Goal: Information Seeking & Learning: Learn about a topic

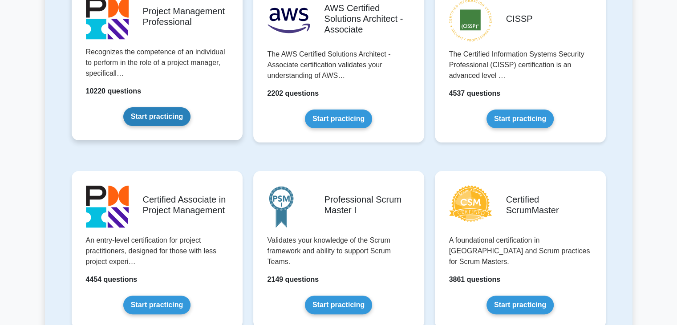
scroll to position [178, 0]
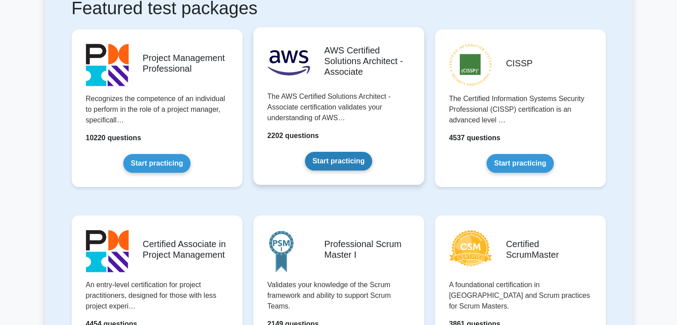
click at [317, 157] on link "Start practicing" at bounding box center [338, 161] width 67 height 19
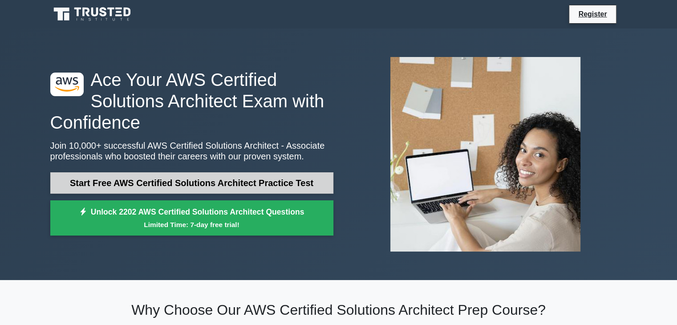
click at [228, 183] on link "Start Free AWS Certified Solutions Architect Practice Test" at bounding box center [191, 182] width 283 height 21
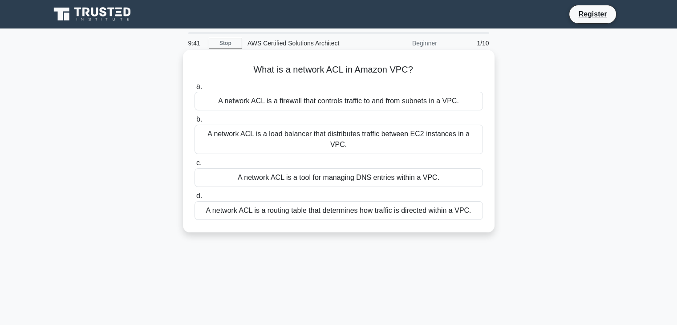
click at [323, 102] on div "A network ACL is a firewall that controls traffic to and from subnets in a VPC." at bounding box center [338, 101] width 288 height 19
click at [194, 89] on input "a. A network ACL is a firewall that controls traffic to and from subnets in a V…" at bounding box center [194, 87] width 0 height 6
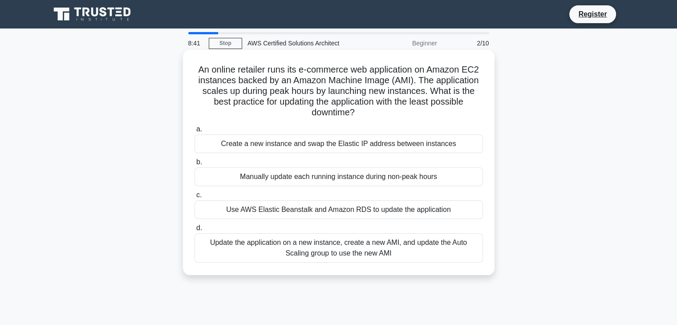
click at [312, 147] on div "Create a new instance and swap the Elastic IP address between instances" at bounding box center [338, 143] width 288 height 19
click at [194, 132] on input "a. Create a new instance and swap the Elastic IP address between instances" at bounding box center [194, 129] width 0 height 6
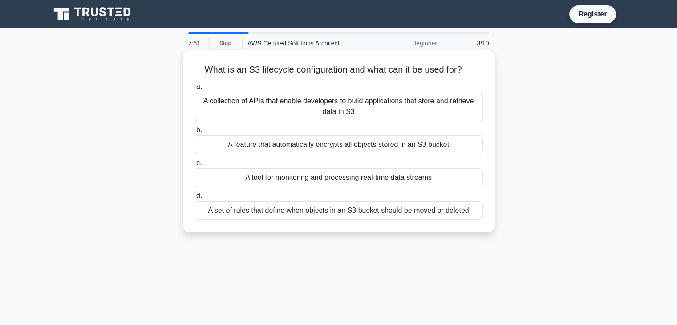
click at [425, 210] on div "A set of rules that define when objects in an S3 bucket should be moved or dele…" at bounding box center [338, 210] width 288 height 19
click at [194, 199] on input "d. A set of rules that define when objects in an S3 bucket should be moved or d…" at bounding box center [194, 196] width 0 height 6
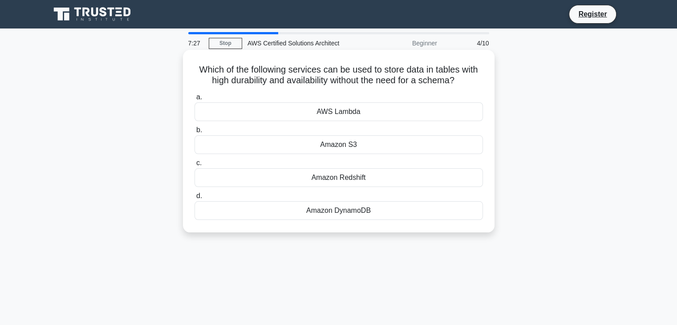
click at [351, 143] on div "Amazon S3" at bounding box center [338, 144] width 288 height 19
click at [194, 133] on input "b. Amazon S3" at bounding box center [194, 130] width 0 height 6
click at [361, 149] on div "AWS CloudFormation" at bounding box center [338, 144] width 288 height 19
click at [194, 133] on input "b. AWS CloudFormation" at bounding box center [194, 130] width 0 height 6
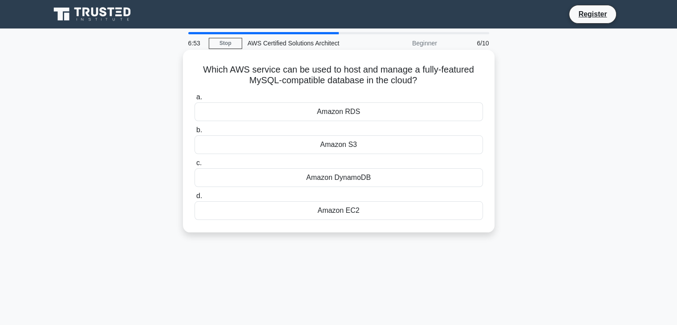
click at [368, 113] on div "Amazon RDS" at bounding box center [338, 111] width 288 height 19
click at [194, 100] on input "a. Amazon RDS" at bounding box center [194, 97] width 0 height 6
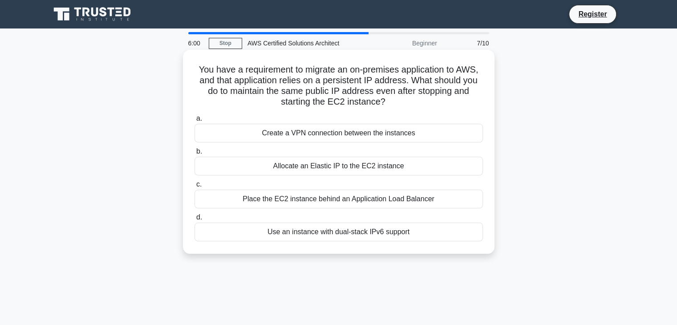
click at [387, 166] on div "Allocate an Elastic IP to the EC2 instance" at bounding box center [338, 166] width 288 height 19
click at [194, 154] on input "b. Allocate an Elastic IP to the EC2 instance" at bounding box center [194, 152] width 0 height 6
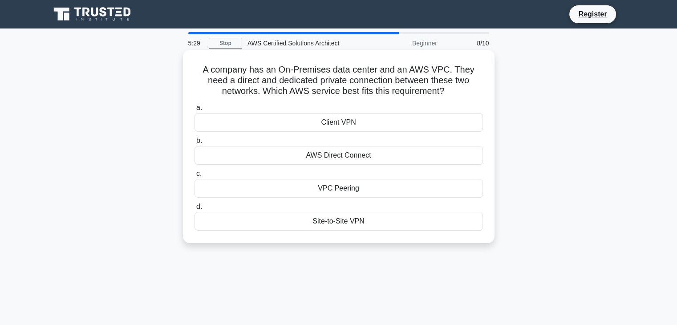
click at [332, 157] on div "AWS Direct Connect" at bounding box center [338, 155] width 288 height 19
click at [194, 144] on input "b. AWS Direct Connect" at bounding box center [194, 141] width 0 height 6
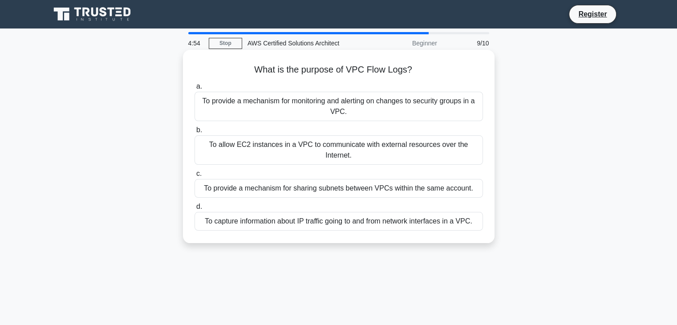
click at [377, 102] on div "To provide a mechanism for monitoring and alerting on changes to security group…" at bounding box center [338, 106] width 288 height 29
click at [194, 89] on input "a. To provide a mechanism for monitoring and alerting on changes to security gr…" at bounding box center [194, 87] width 0 height 6
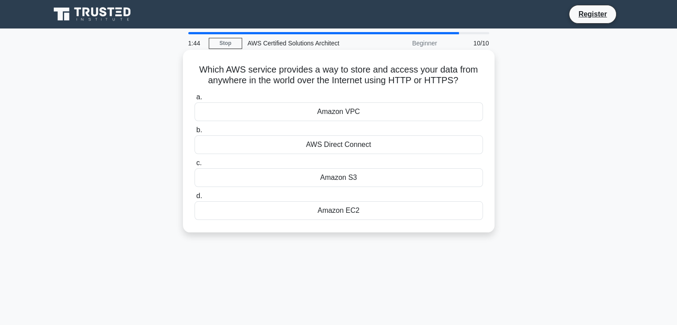
click at [365, 176] on div "Amazon S3" at bounding box center [338, 177] width 288 height 19
click at [194, 166] on input "c. Amazon S3" at bounding box center [194, 163] width 0 height 6
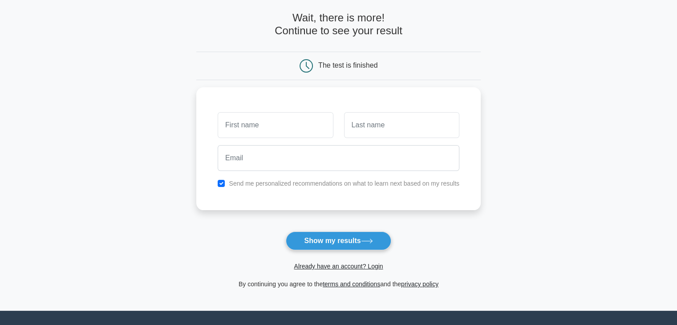
scroll to position [33, 0]
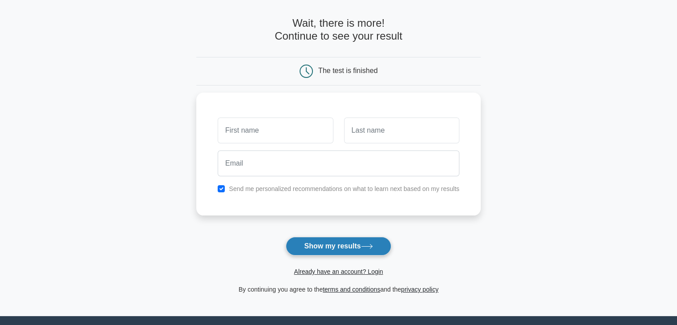
click at [349, 243] on button "Show my results" at bounding box center [338, 246] width 105 height 19
click at [361, 239] on button "Show my results" at bounding box center [338, 246] width 105 height 19
click at [361, 242] on button "Show my results" at bounding box center [338, 246] width 105 height 19
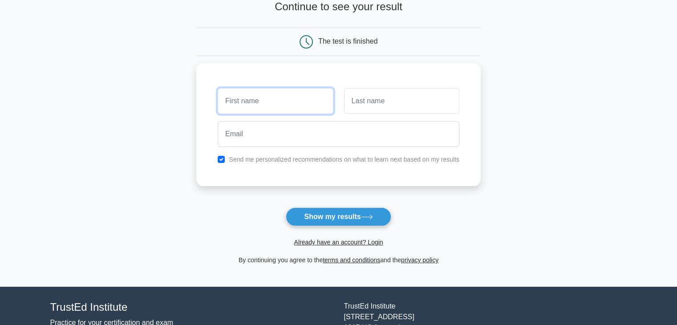
scroll to position [122, 0]
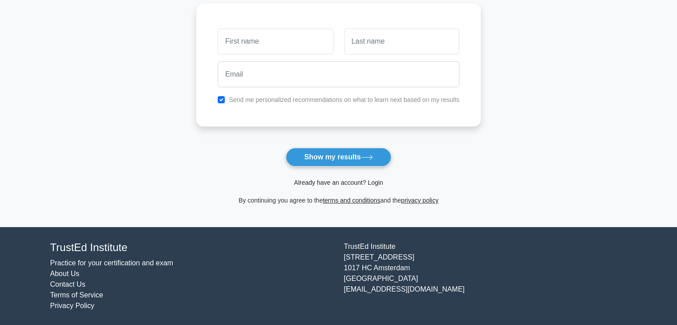
click at [379, 182] on link "Already have an account? Login" at bounding box center [338, 182] width 89 height 7
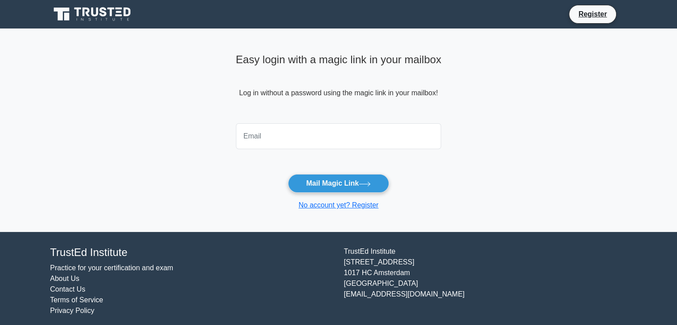
click at [340, 119] on div "Easy login with a magic link in your mailbox Log in without a password using th…" at bounding box center [339, 85] width 206 height 70
click at [327, 131] on input "email" at bounding box center [339, 136] width 206 height 26
type input "[EMAIL_ADDRESS][DOMAIN_NAME]"
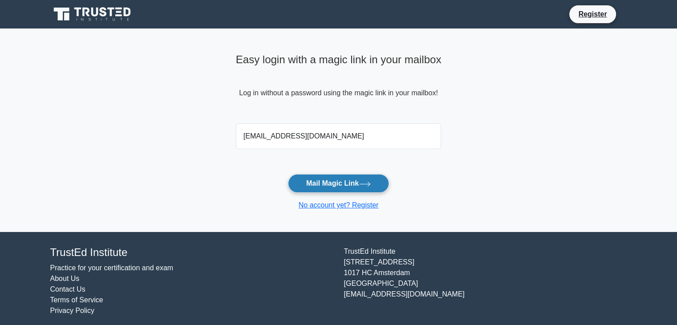
click at [351, 185] on button "Mail Magic Link" at bounding box center [338, 183] width 101 height 19
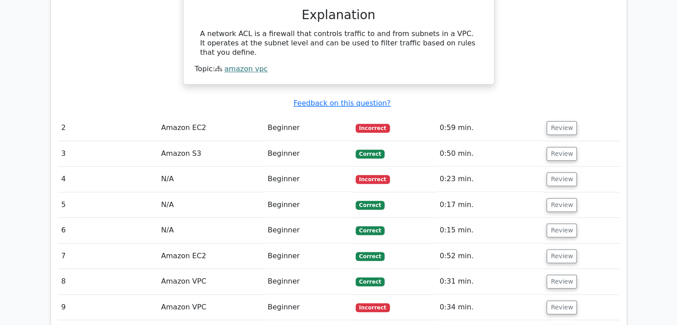
scroll to position [934, 0]
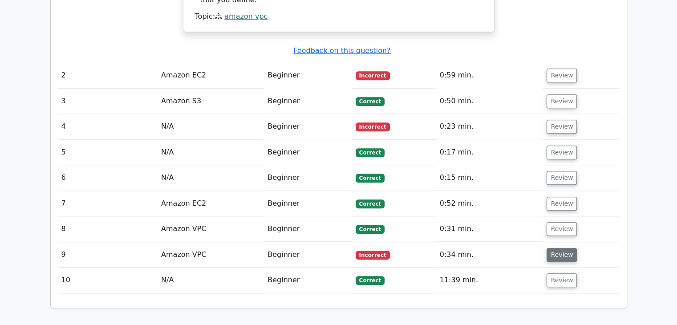
click at [568, 248] on button "Review" at bounding box center [561, 255] width 30 height 14
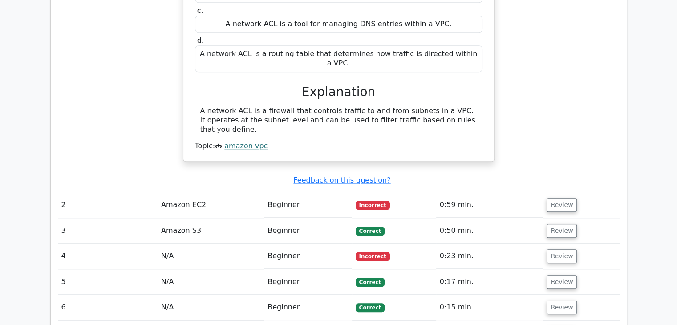
scroll to position [801, 0]
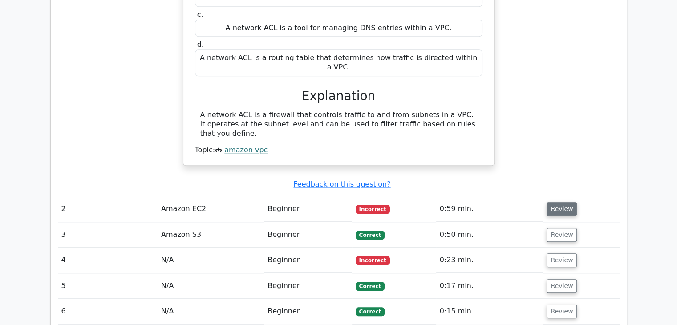
click at [569, 202] on button "Review" at bounding box center [561, 209] width 30 height 14
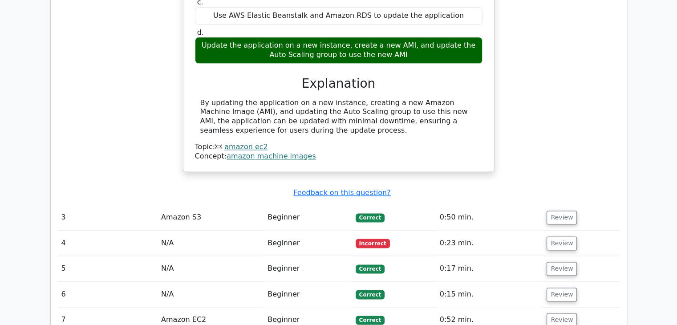
scroll to position [1157, 0]
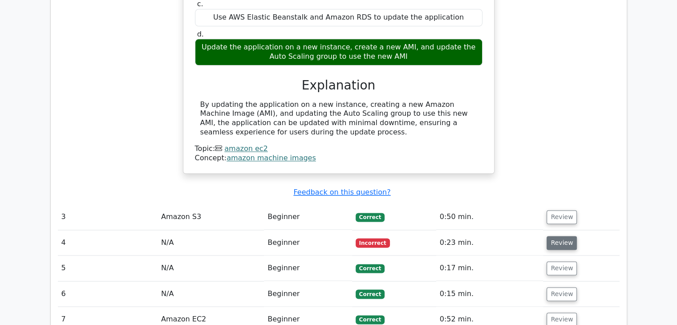
click at [554, 236] on button "Review" at bounding box center [561, 243] width 30 height 14
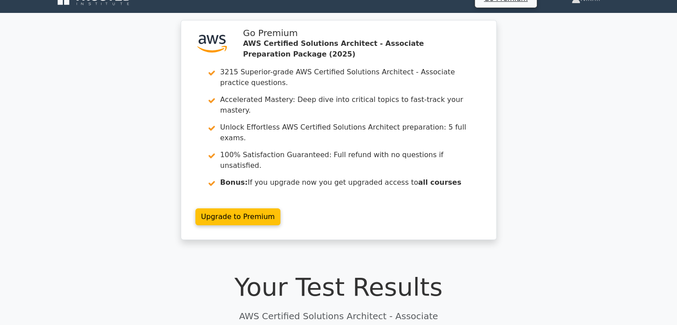
scroll to position [0, 0]
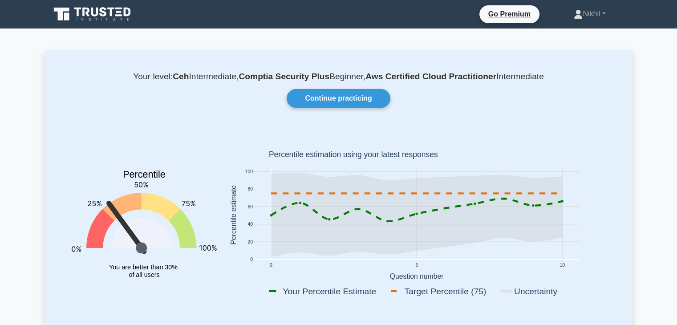
click at [88, 15] on icon at bounding box center [85, 12] width 7 height 9
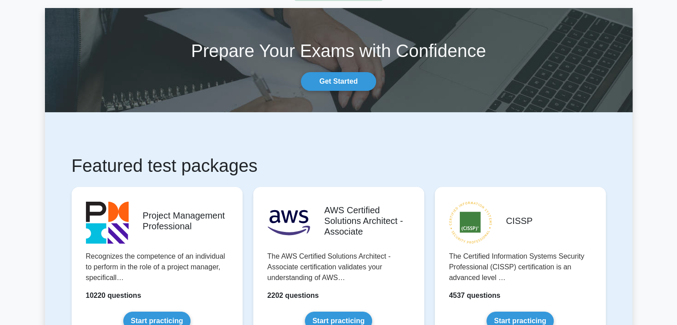
scroll to position [89, 0]
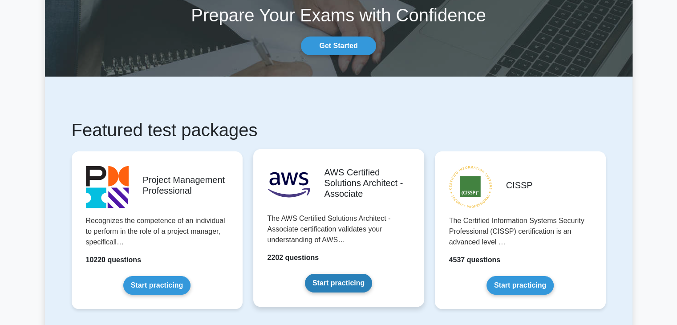
click at [363, 274] on link "Start practicing" at bounding box center [338, 283] width 67 height 19
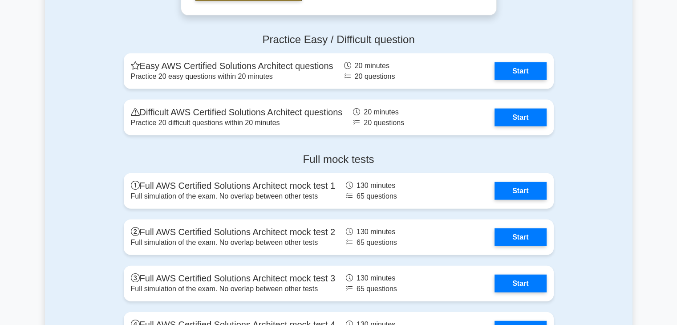
scroll to position [1913, 0]
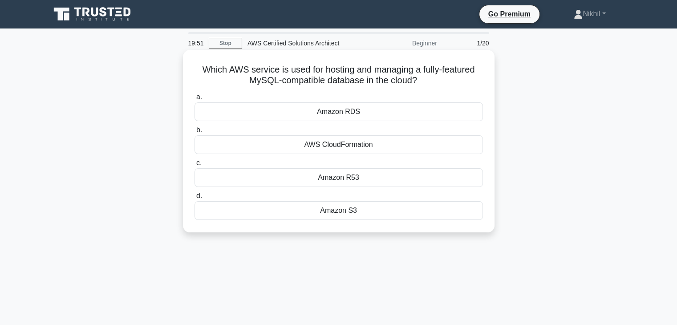
click at [365, 115] on div "Amazon RDS" at bounding box center [338, 111] width 288 height 19
click at [194, 100] on input "a. Amazon RDS" at bounding box center [194, 97] width 0 height 6
click at [363, 113] on div "Amazon RDS" at bounding box center [338, 111] width 288 height 19
click at [194, 100] on input "a. Amazon RDS" at bounding box center [194, 97] width 0 height 6
click at [353, 180] on div "AWS IAM" at bounding box center [338, 177] width 288 height 19
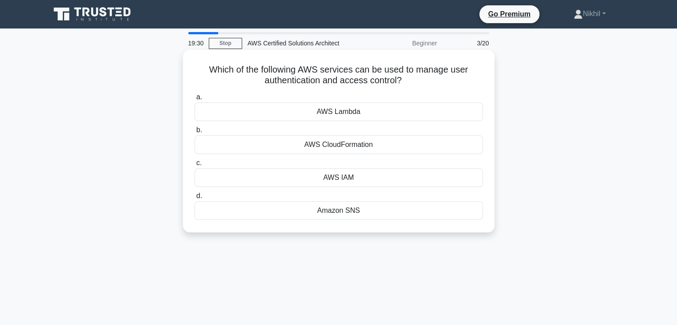
click at [194, 166] on input "c. AWS IAM" at bounding box center [194, 163] width 0 height 6
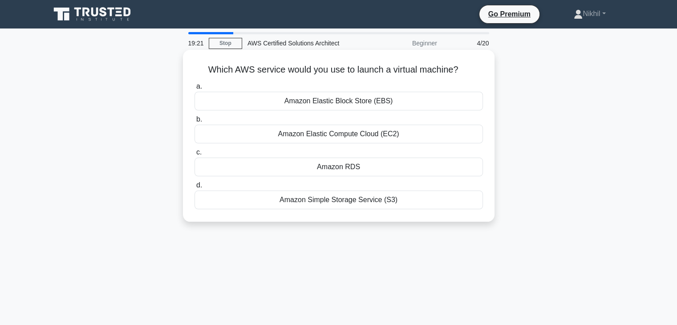
click at [367, 135] on div "Amazon Elastic Compute Cloud (EC2)" at bounding box center [338, 134] width 288 height 19
click at [194, 122] on input "b. Amazon Elastic Compute Cloud (EC2)" at bounding box center [194, 120] width 0 height 6
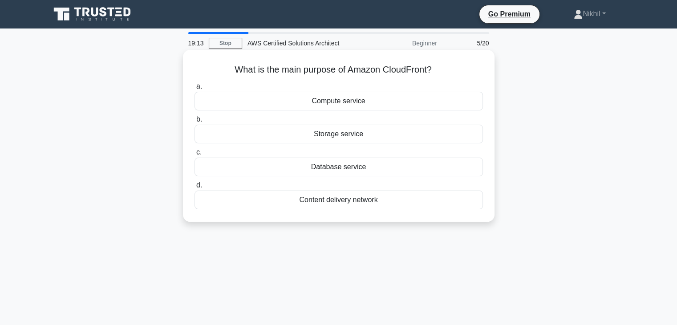
click at [329, 200] on div "Content delivery network" at bounding box center [338, 199] width 288 height 19
click at [194, 188] on input "d. Content delivery network" at bounding box center [194, 185] width 0 height 6
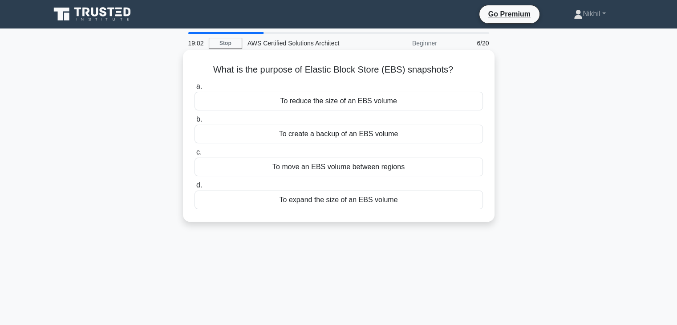
click at [345, 137] on div "To create a backup of an EBS volume" at bounding box center [338, 134] width 288 height 19
click at [194, 122] on input "b. To create a backup of an EBS volume" at bounding box center [194, 120] width 0 height 6
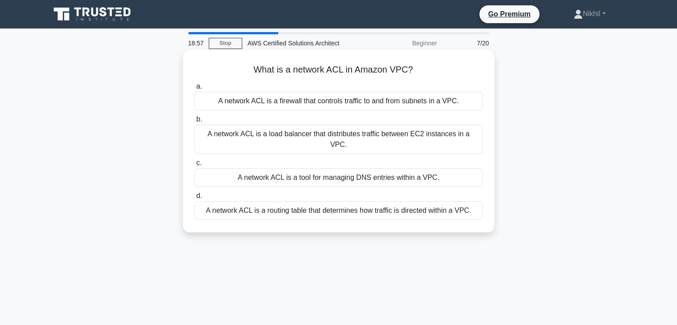
click at [338, 104] on div "A network ACL is a firewall that controls traffic to and from subnets in a VPC." at bounding box center [338, 101] width 288 height 19
click at [194, 89] on input "a. A network ACL is a firewall that controls traffic to and from subnets in a V…" at bounding box center [194, 87] width 0 height 6
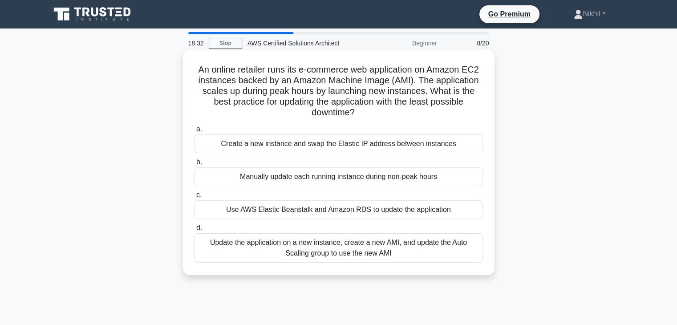
click at [416, 254] on div "Update the application on a new instance, create a new AMI, and update the Auto…" at bounding box center [338, 247] width 288 height 29
click at [194, 231] on input "d. Update the application on a new instance, create a new AMI, and update the A…" at bounding box center [194, 228] width 0 height 6
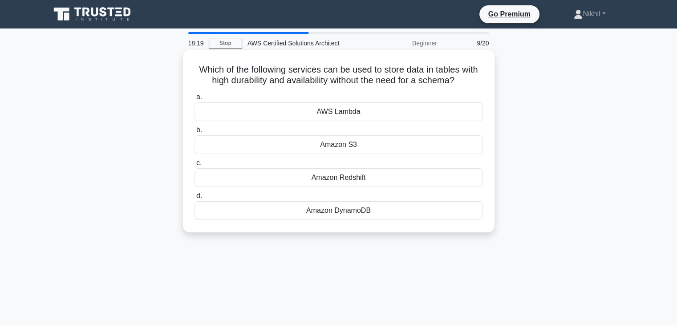
click at [366, 210] on div "Amazon DynamoDB" at bounding box center [338, 210] width 288 height 19
click at [194, 199] on input "d. Amazon DynamoDB" at bounding box center [194, 196] width 0 height 6
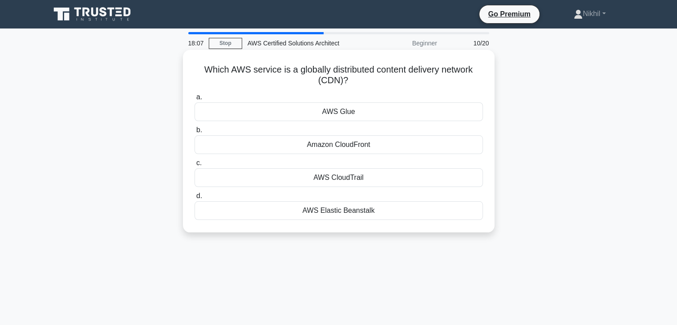
click at [372, 148] on div "Amazon CloudFront" at bounding box center [338, 144] width 288 height 19
click at [194, 133] on input "b. Amazon CloudFront" at bounding box center [194, 130] width 0 height 6
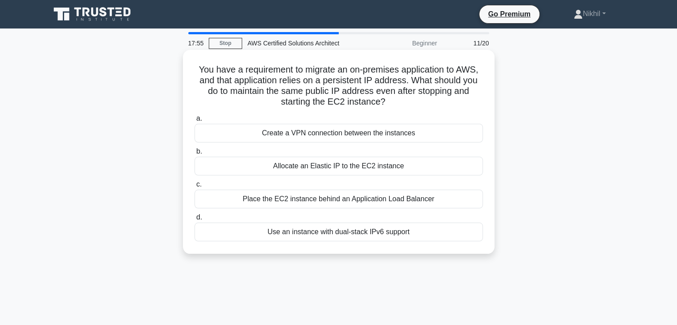
click at [405, 164] on div "Allocate an Elastic IP to the EC2 instance" at bounding box center [338, 166] width 288 height 19
click at [194, 154] on input "b. Allocate an Elastic IP to the EC2 instance" at bounding box center [194, 152] width 0 height 6
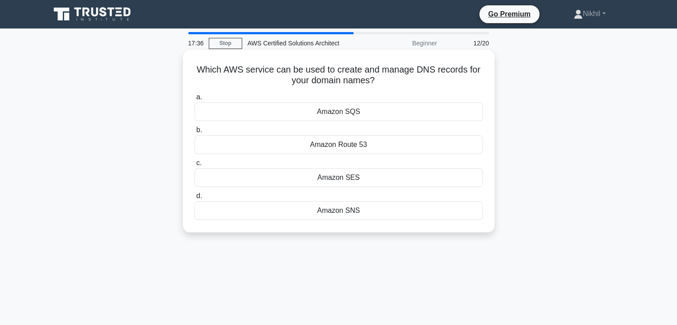
click at [345, 145] on div "Amazon Route 53" at bounding box center [338, 144] width 288 height 19
click at [194, 133] on input "b. Amazon Route 53" at bounding box center [194, 130] width 0 height 6
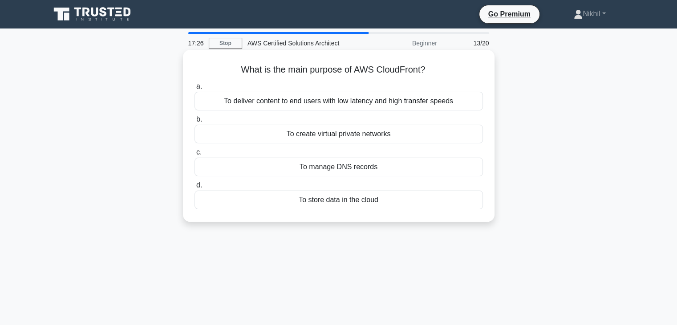
click at [376, 104] on div "To deliver content to end users with low latency and high transfer speeds" at bounding box center [338, 101] width 288 height 19
click at [194, 89] on input "a. To deliver content to end users with low latency and high transfer speeds" at bounding box center [194, 87] width 0 height 6
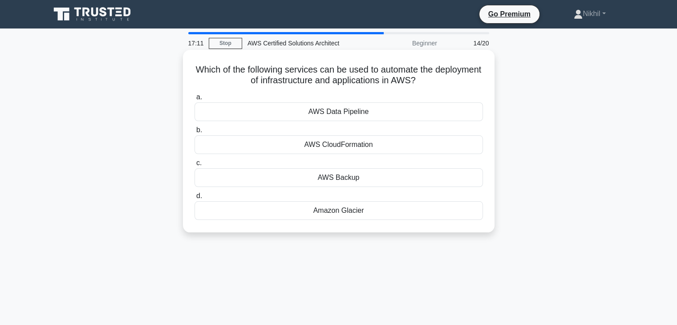
click at [374, 146] on div "AWS CloudFormation" at bounding box center [338, 144] width 288 height 19
click at [194, 133] on input "b. AWS CloudFormation" at bounding box center [194, 130] width 0 height 6
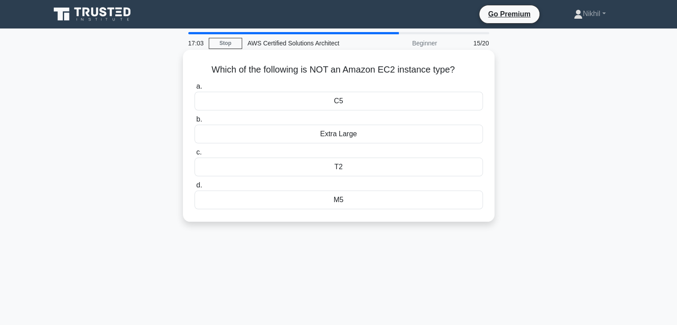
click at [365, 134] on div "Extra Large" at bounding box center [338, 134] width 288 height 19
click at [194, 122] on input "b. Extra Large" at bounding box center [194, 120] width 0 height 6
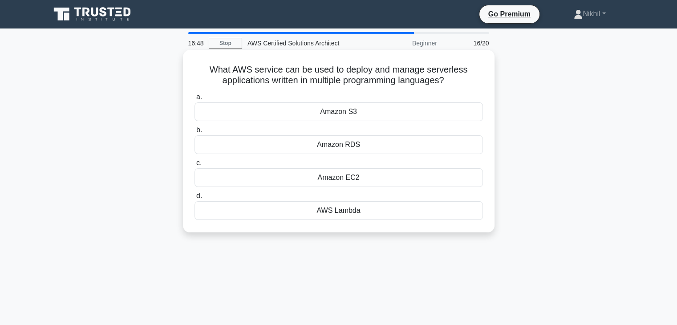
click at [363, 213] on div "AWS Lambda" at bounding box center [338, 210] width 288 height 19
click at [194, 199] on input "d. AWS Lambda" at bounding box center [194, 196] width 0 height 6
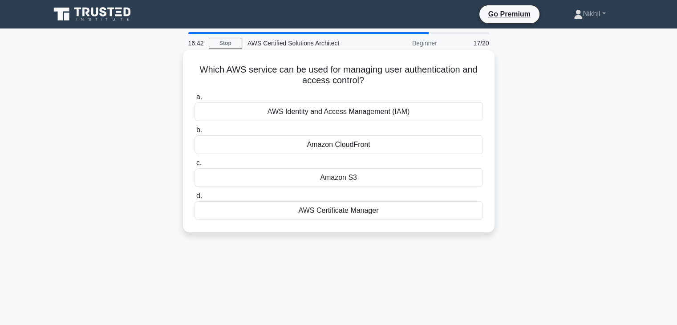
click at [413, 120] on div "AWS Identity and Access Management (IAM)" at bounding box center [338, 111] width 288 height 19
click at [194, 100] on input "a. AWS Identity and Access Management (IAM)" at bounding box center [194, 97] width 0 height 6
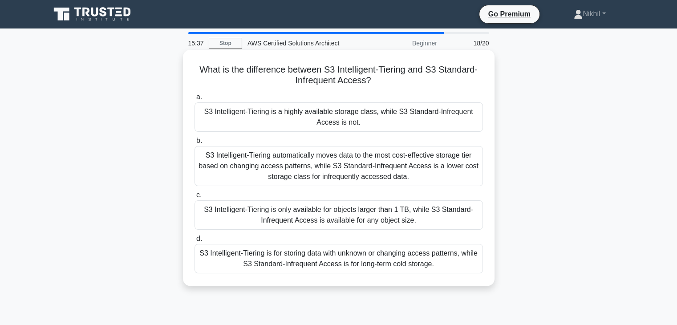
click at [416, 115] on div "S3 Intelligent-Tiering is a highly available storage class, while S3 Standard-I…" at bounding box center [338, 116] width 288 height 29
click at [194, 100] on input "a. S3 Intelligent-Tiering is a highly available storage class, while S3 Standar…" at bounding box center [194, 97] width 0 height 6
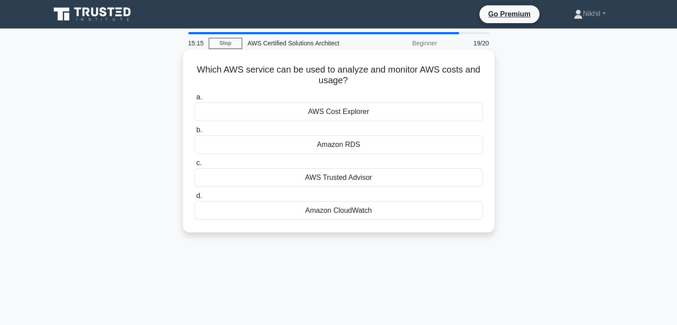
click at [368, 112] on div "AWS Cost Explorer" at bounding box center [338, 111] width 288 height 19
click at [194, 100] on input "a. AWS Cost Explorer" at bounding box center [194, 97] width 0 height 6
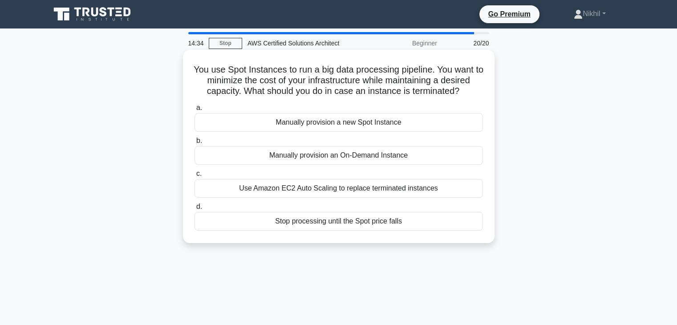
click at [344, 189] on div "Use Amazon EC2 Auto Scaling to replace terminated instances" at bounding box center [338, 188] width 288 height 19
click at [194, 177] on input "c. Use Amazon EC2 Auto Scaling to replace terminated instances" at bounding box center [194, 174] width 0 height 6
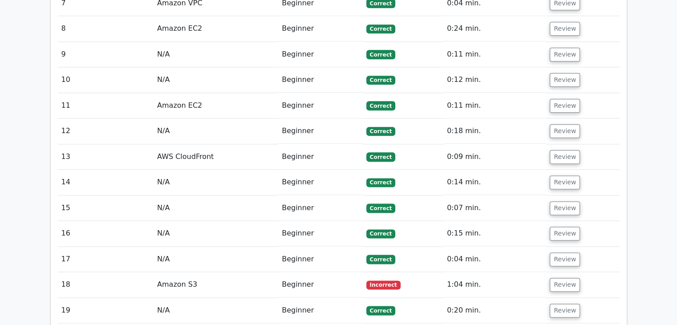
scroll to position [1246, 0]
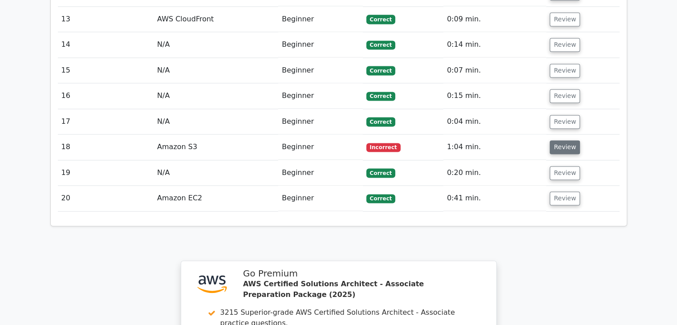
click at [562, 140] on button "Review" at bounding box center [565, 147] width 30 height 14
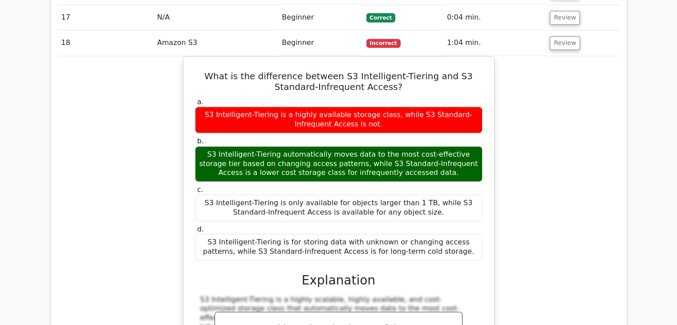
scroll to position [1335, 0]
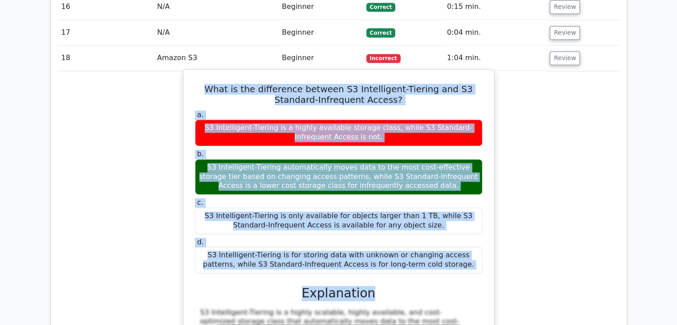
drag, startPoint x: 198, startPoint y: 50, endPoint x: 374, endPoint y: 250, distance: 266.3
click at [374, 250] on div "What is the difference between S3 Intelligent-Tiering and S3 Standard-Infrequen…" at bounding box center [338, 256] width 303 height 367
copy div "What is the difference between S3 Intelligent-Tiering and S3 Standard-Infrequen…"
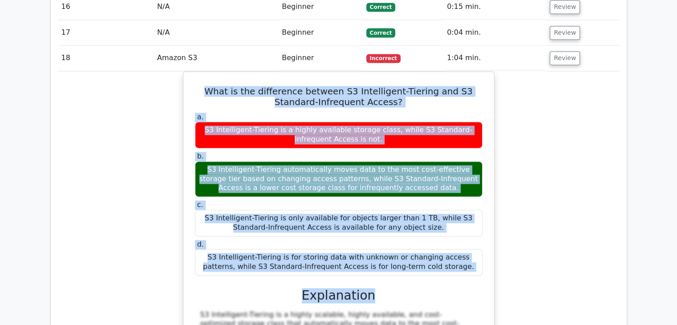
click at [587, 148] on div "What is the difference between S3 Intelligent-Tiering and S3 Standard-Infrequen…" at bounding box center [339, 263] width 562 height 385
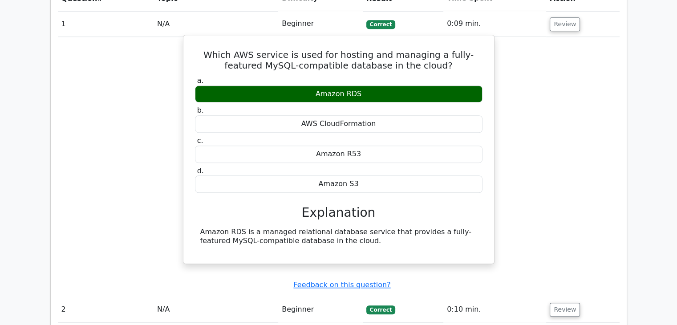
scroll to position [578, 0]
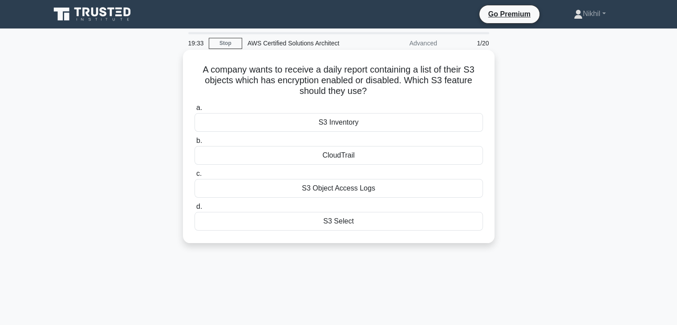
click at [363, 189] on div "S3 Object Access Logs" at bounding box center [338, 188] width 288 height 19
click at [194, 177] on input "c. S3 Object Access Logs" at bounding box center [194, 174] width 0 height 6
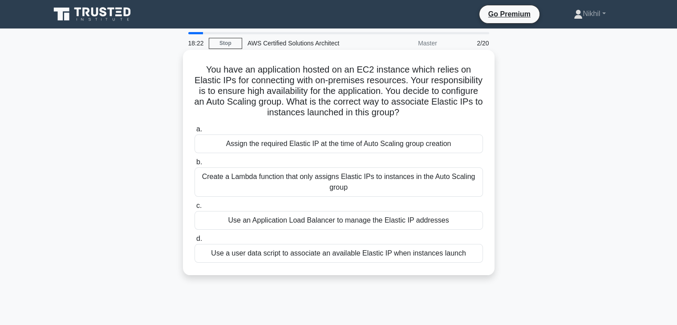
click at [335, 223] on div "Use an Application Load Balancer to manage the Elastic IP addresses" at bounding box center [338, 220] width 288 height 19
click at [194, 209] on input "c. Use an Application Load Balancer to manage the Elastic IP addresses" at bounding box center [194, 206] width 0 height 6
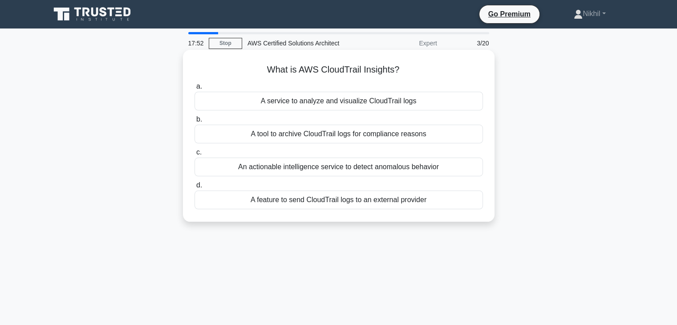
click at [301, 102] on div "A service to analyze and visualize CloudTrail logs" at bounding box center [338, 101] width 288 height 19
click at [194, 89] on input "a. A service to analyze and visualize CloudTrail logs" at bounding box center [194, 87] width 0 height 6
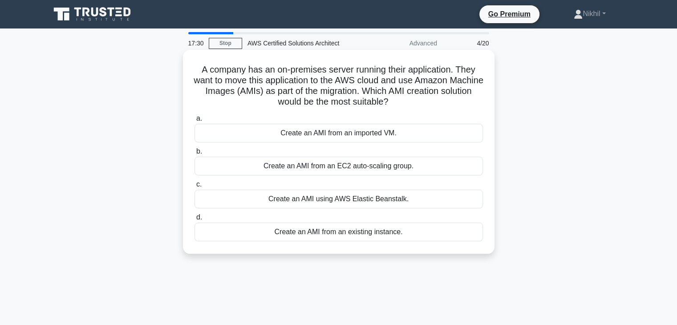
click at [366, 168] on div "Create an AMI from an EC2 auto-scaling group." at bounding box center [338, 166] width 288 height 19
click at [194, 154] on input "b. Create an AMI from an EC2 auto-scaling group." at bounding box center [194, 152] width 0 height 6
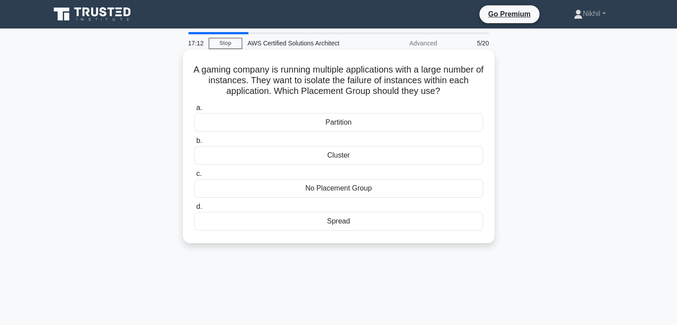
click at [329, 155] on div "Cluster" at bounding box center [338, 155] width 288 height 19
click at [194, 144] on input "b. Cluster" at bounding box center [194, 141] width 0 height 6
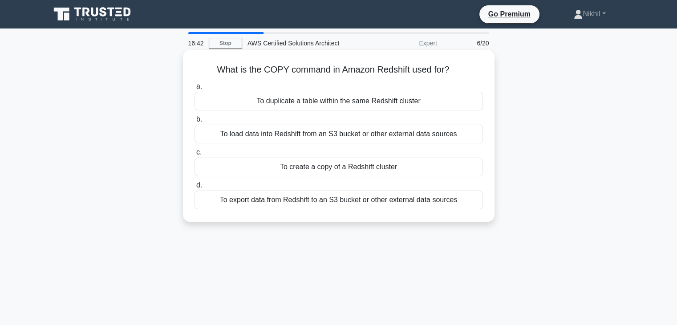
click at [317, 171] on div "To create a copy of a Redshift cluster" at bounding box center [338, 167] width 288 height 19
click at [194, 155] on input "c. To create a copy of a Redshift cluster" at bounding box center [194, 153] width 0 height 6
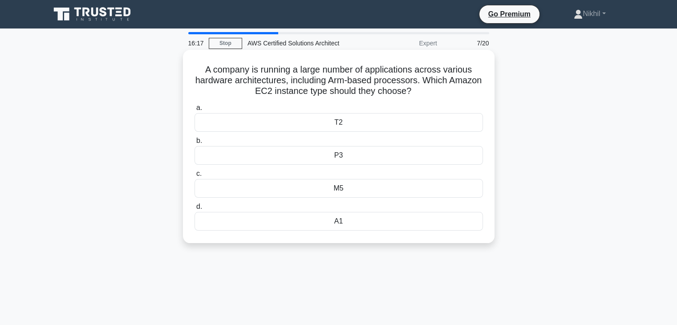
click at [353, 218] on div "A1" at bounding box center [338, 221] width 288 height 19
click at [194, 210] on input "d. A1" at bounding box center [194, 207] width 0 height 6
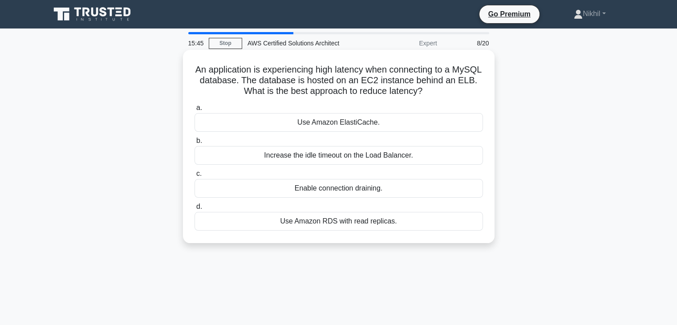
click at [373, 220] on div "Use Amazon RDS with read replicas." at bounding box center [338, 221] width 288 height 19
click at [194, 210] on input "d. Use Amazon RDS with read replicas." at bounding box center [194, 207] width 0 height 6
